Goal: Task Accomplishment & Management: Use online tool/utility

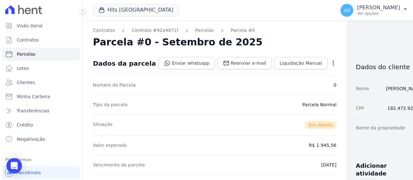
click at [154, 8] on button "Hits [GEOGRAPHIC_DATA]" at bounding box center [136, 10] width 86 height 12
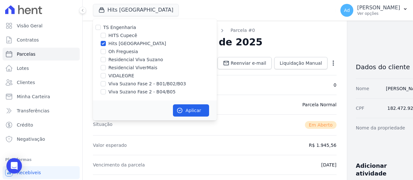
click at [114, 45] on label "Hits [GEOGRAPHIC_DATA]" at bounding box center [137, 43] width 58 height 7
click at [106, 45] on input "Hits [GEOGRAPHIC_DATA]" at bounding box center [103, 43] width 5 height 5
checkbox input "false"
drag, startPoint x: 126, startPoint y: 84, endPoint x: 128, endPoint y: 94, distance: 10.6
click at [125, 85] on label "Viva Suzano Fase 2 - B01/B02/B03" at bounding box center [146, 84] width 77 height 7
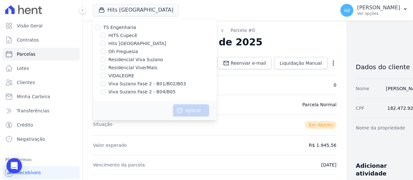
click at [106, 85] on input "Viva Suzano Fase 2 - B01/B02/B03" at bounding box center [103, 83] width 5 height 5
checkbox input "true"
drag, startPoint x: 130, startPoint y: 93, endPoint x: 148, endPoint y: 95, distance: 17.2
click at [130, 93] on label "Viva Suzano Fase 2 - B04/B05" at bounding box center [141, 92] width 67 height 7
click at [106, 93] on input "Viva Suzano Fase 2 - B04/B05" at bounding box center [103, 91] width 5 height 5
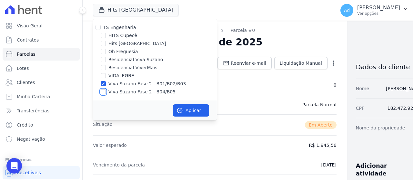
checkbox input "true"
click at [189, 107] on button "Aplicar" at bounding box center [191, 111] width 36 height 12
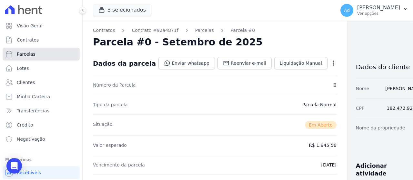
click at [36, 55] on link "Parcelas" at bounding box center [41, 54] width 77 height 13
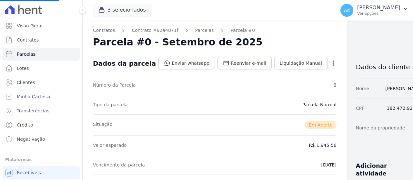
select select
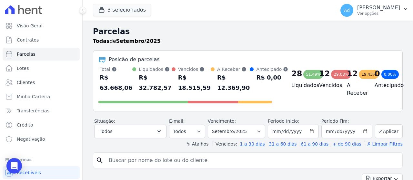
click at [146, 161] on input "search" at bounding box center [252, 160] width 295 height 13
type input "b04 02"
select select
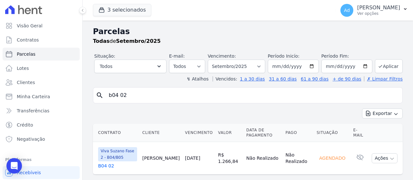
scroll to position [14, 0]
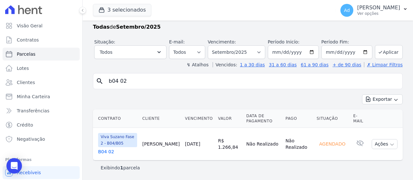
click at [138, 79] on input "b04 02" at bounding box center [252, 81] width 295 height 13
type input "b04 03"
select select
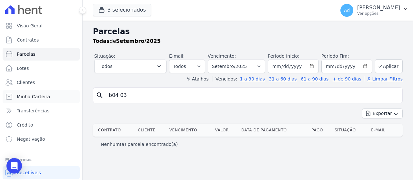
drag, startPoint x: 136, startPoint y: 93, endPoint x: 66, endPoint y: 90, distance: 69.4
click at [66, 90] on div "Visão Geral Contratos [GEOGRAPHIC_DATA] Lotes Clientes Minha Carteira Transferê…" at bounding box center [206, 90] width 413 height 180
click at [28, 80] on span "Clientes" at bounding box center [26, 82] width 18 height 6
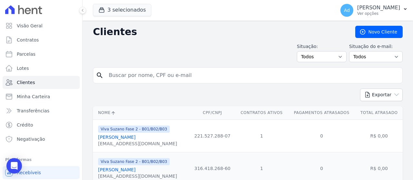
click at [186, 76] on input "search" at bounding box center [252, 75] width 295 height 13
type input "tamires"
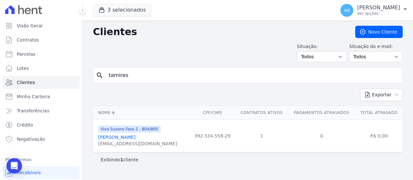
click at [113, 137] on link "[PERSON_NAME]" at bounding box center [116, 137] width 37 height 5
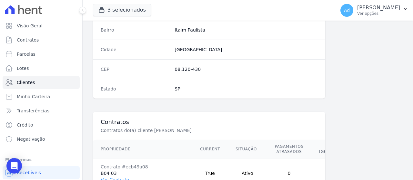
scroll to position [463, 0]
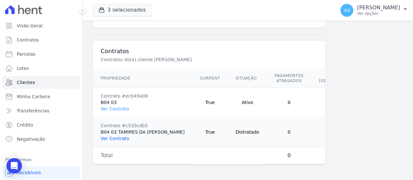
click at [120, 137] on link "Ver Contrato" at bounding box center [115, 138] width 28 height 5
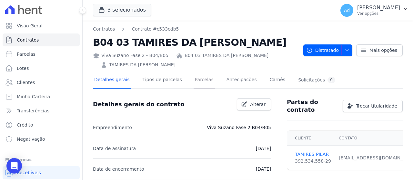
click at [199, 83] on link "Parcelas" at bounding box center [204, 80] width 21 height 17
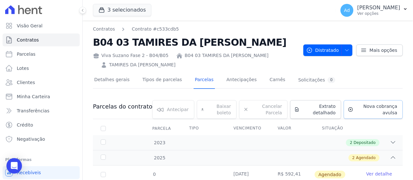
click at [364, 109] on span "Nova cobrança avulsa" at bounding box center [376, 109] width 41 height 13
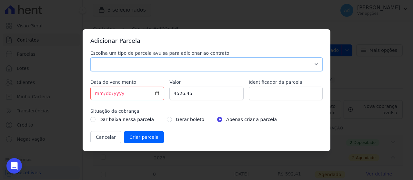
drag, startPoint x: 151, startPoint y: 61, endPoint x: 149, endPoint y: 64, distance: 3.9
click at [151, 61] on select "Parcela Normal Sinal Caução Intercalada Chaves Pré Chaves Pós Chaves Taxas Quit…" at bounding box center [206, 65] width 232 height 14
select select "standard"
click at [90, 58] on select "Parcela Normal Sinal Caução Intercalada Chaves Pré Chaves Pós Chaves Taxas Quit…" at bounding box center [206, 65] width 232 height 14
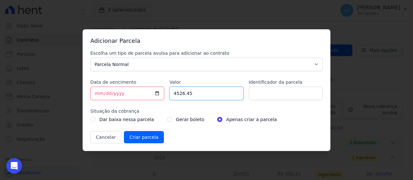
drag, startPoint x: 212, startPoint y: 96, endPoint x: 155, endPoint y: 89, distance: 57.6
click at [155, 89] on div "Escolha um tipo de parcela avulsa para adicionar ao contrato Parcela Normal Sin…" at bounding box center [206, 97] width 232 height 94
type input "605.42"
click at [259, 88] on input "Identificador da parcela" at bounding box center [286, 94] width 74 height 14
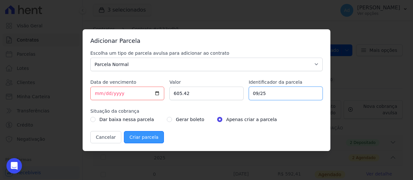
type input "09/25"
click at [137, 142] on input "Criar parcela" at bounding box center [144, 137] width 40 height 12
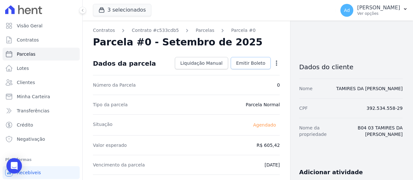
drag, startPoint x: 254, startPoint y: 57, endPoint x: 253, endPoint y: 61, distance: 3.9
click at [253, 58] on link "Emitir Boleto" at bounding box center [251, 63] width 40 height 12
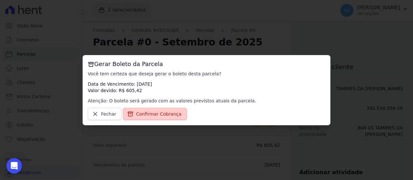
click at [165, 116] on span "Confirmar Cobrança" at bounding box center [159, 114] width 46 height 6
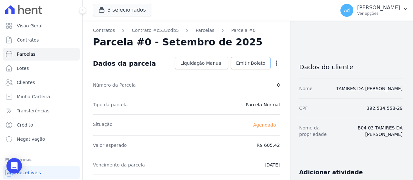
click at [245, 62] on span "Emitir Boleto" at bounding box center [250, 63] width 29 height 6
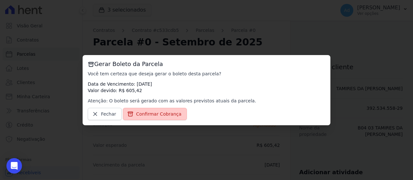
click at [153, 114] on span "Confirmar Cobrança" at bounding box center [159, 114] width 46 height 6
